Goal: Transaction & Acquisition: Purchase product/service

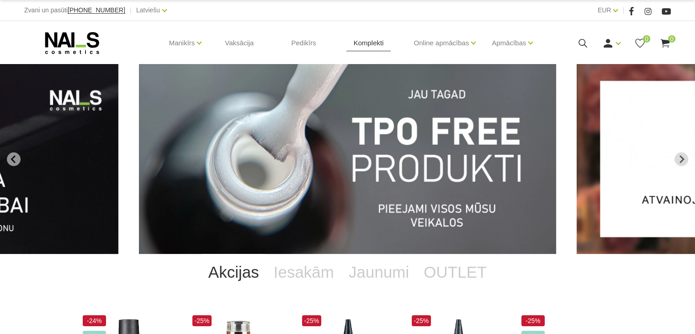
click at [367, 43] on link "Komplekti" at bounding box center [369, 43] width 45 height 44
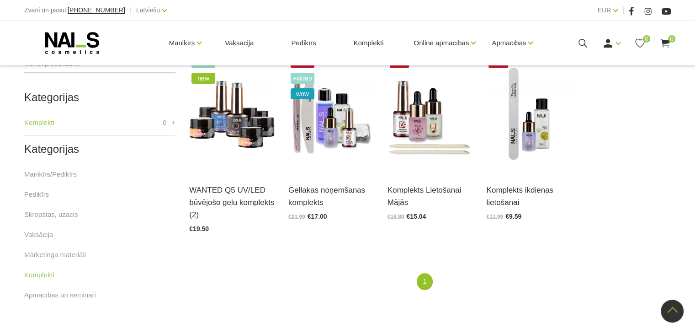
scroll to position [223, 0]
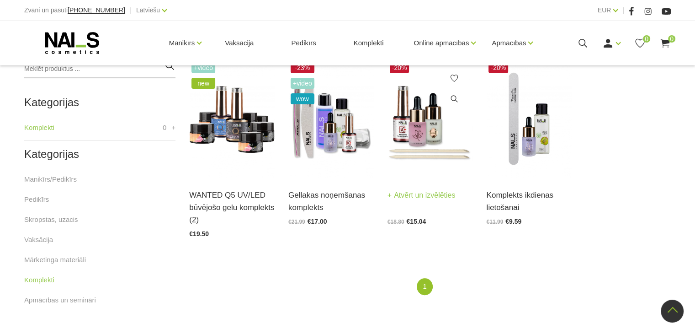
click at [427, 131] on img at bounding box center [430, 118] width 85 height 117
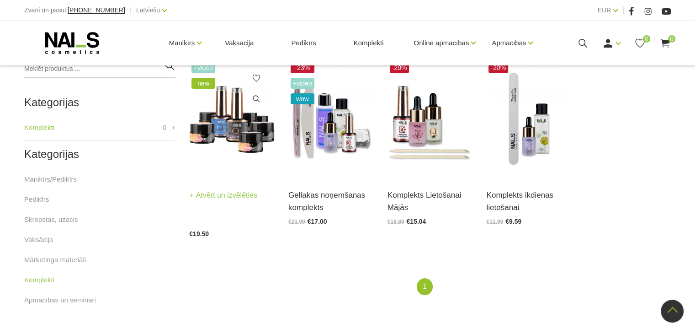
click at [210, 197] on link "Atvērt un izvēlēties" at bounding box center [223, 195] width 68 height 13
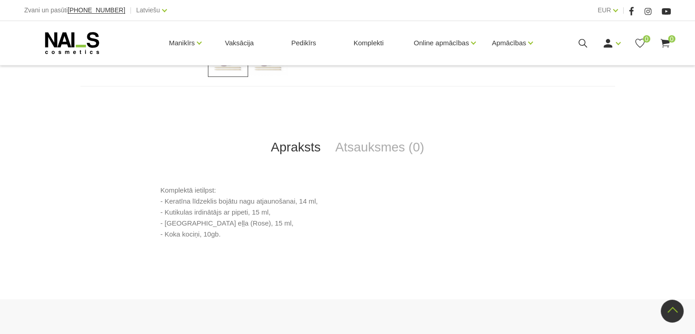
scroll to position [392, 0]
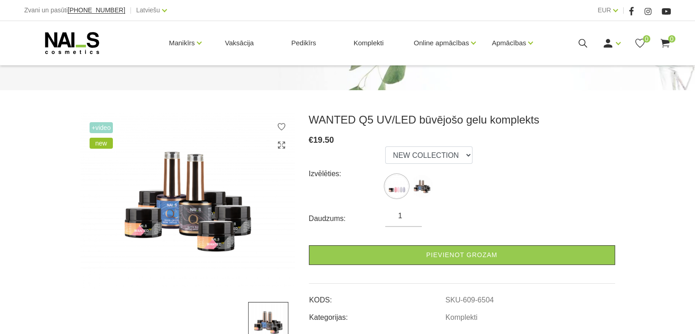
scroll to position [80, 0]
click at [418, 188] on img at bounding box center [422, 186] width 23 height 23
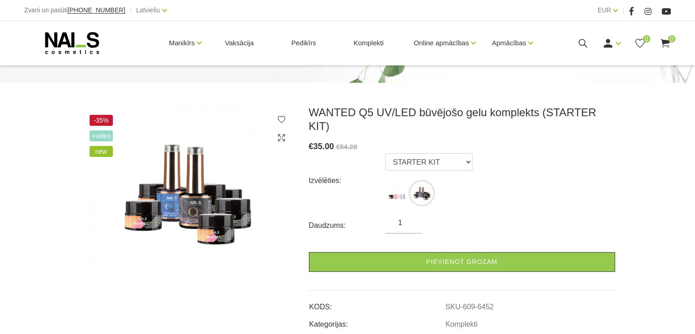
scroll to position [88, 0]
click at [393, 181] on img at bounding box center [396, 192] width 23 height 23
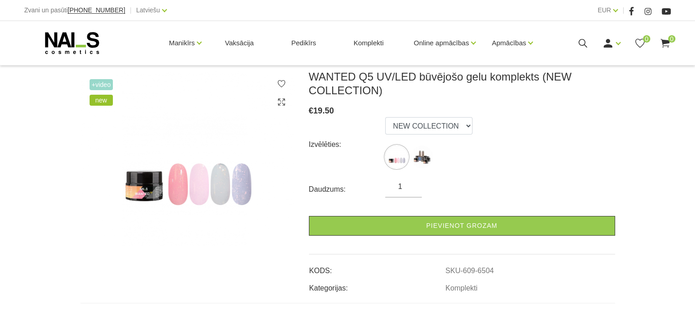
scroll to position [124, 0]
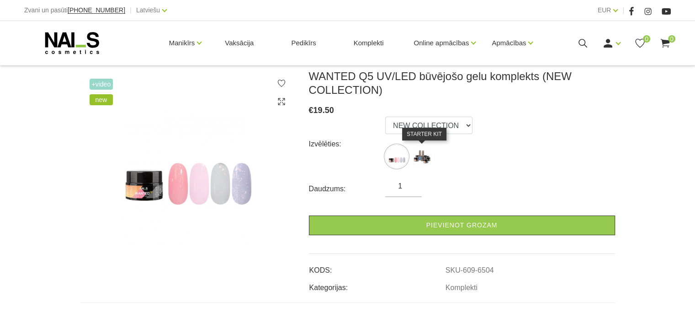
click at [417, 157] on img at bounding box center [422, 156] width 23 height 23
select select "6452"
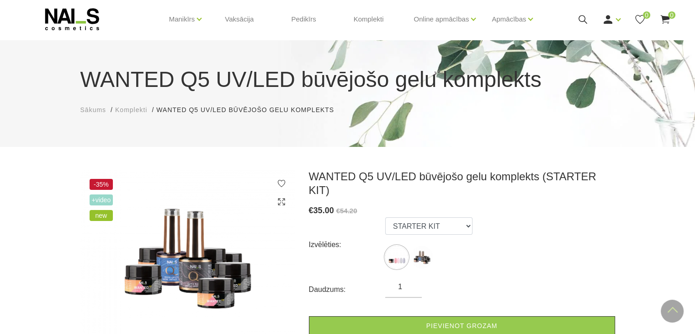
scroll to position [0, 0]
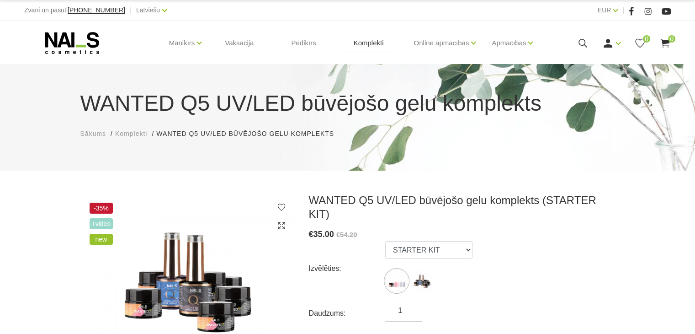
click at [372, 42] on link "Komplekti" at bounding box center [369, 43] width 45 height 44
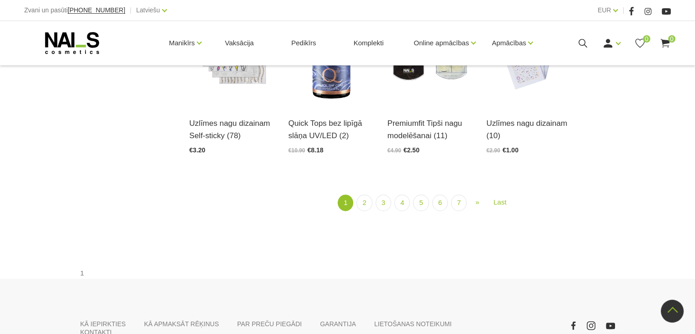
scroll to position [1130, 0]
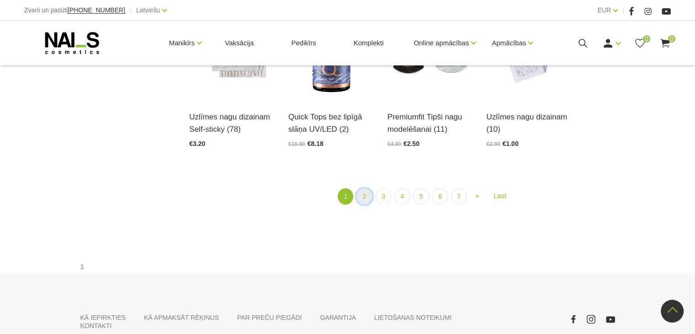
click at [366, 188] on link "2" at bounding box center [365, 196] width 16 height 17
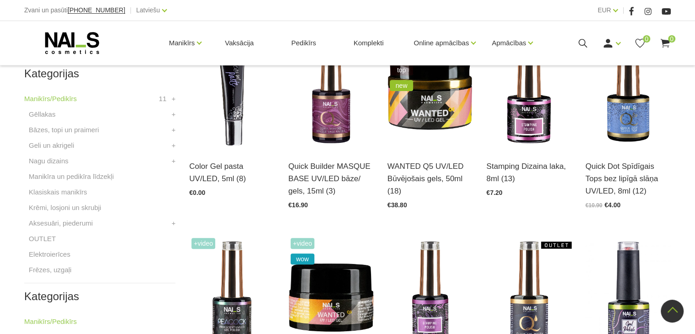
scroll to position [252, 0]
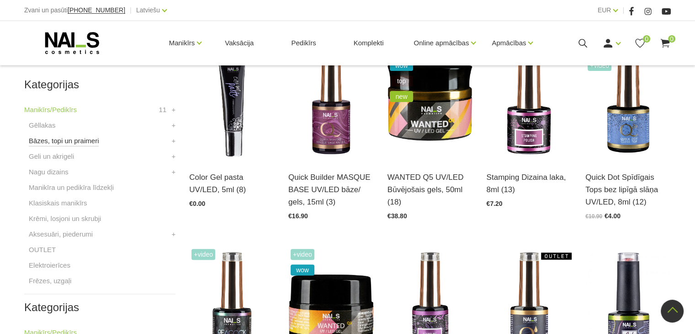
click at [89, 141] on link "Bāzes, topi un praimeri" at bounding box center [64, 140] width 70 height 11
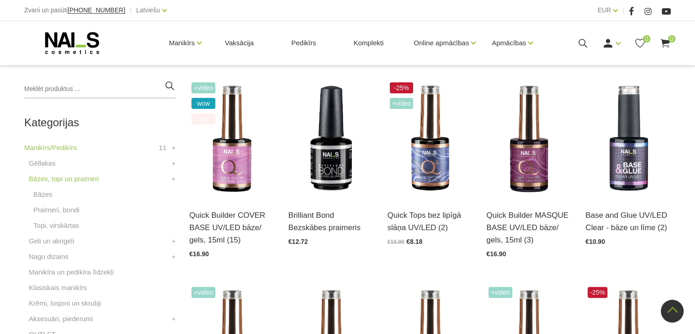
scroll to position [196, 0]
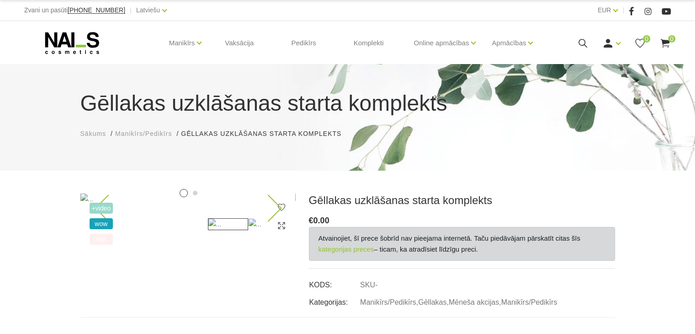
click at [265, 205] on icon at bounding box center [268, 207] width 27 height 27
